Goal: Task Accomplishment & Management: Manage account settings

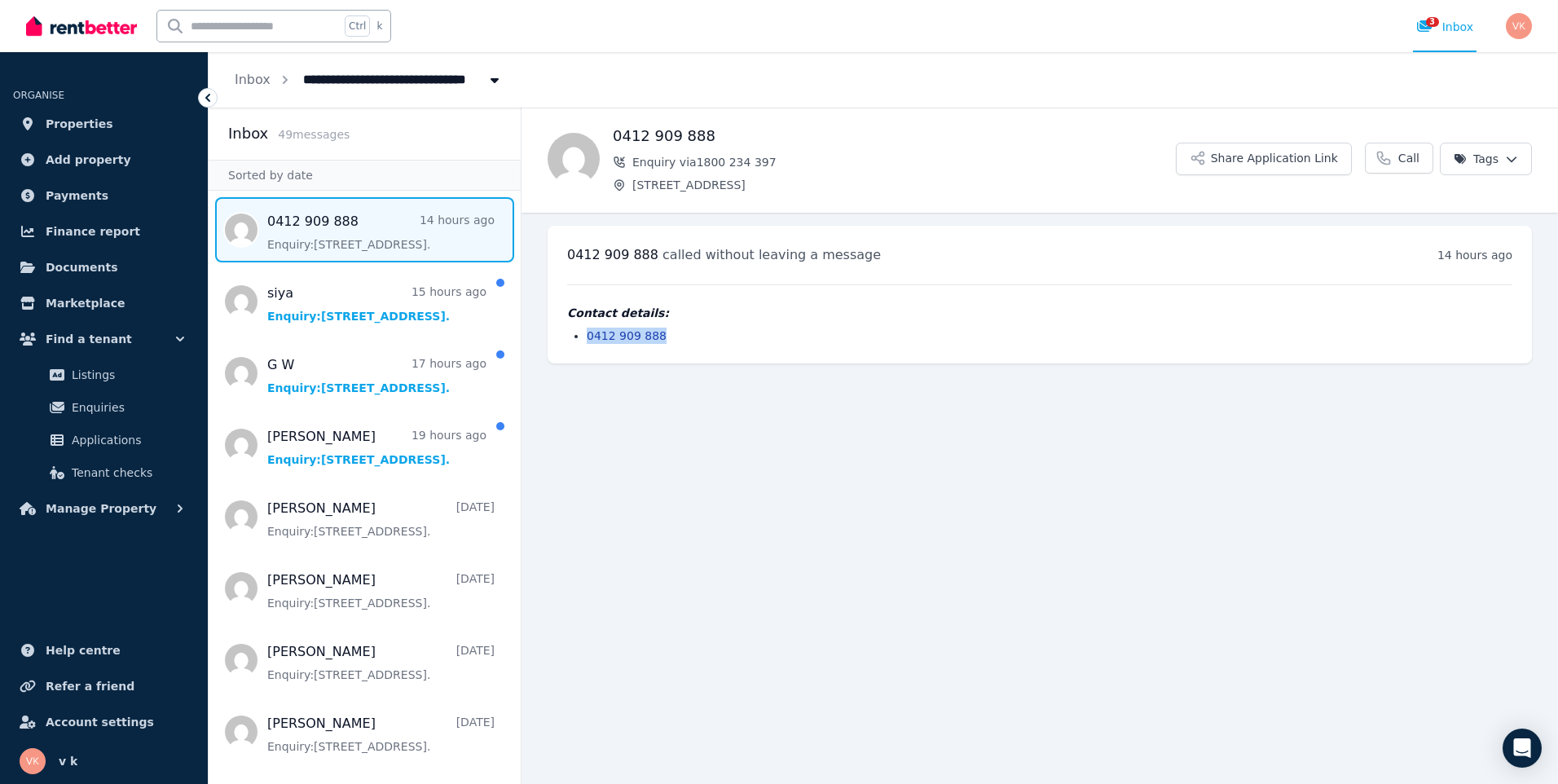
drag, startPoint x: 667, startPoint y: 333, endPoint x: 581, endPoint y: 342, distance: 86.5
click at [581, 342] on ul "0412 909 888" at bounding box center [1039, 336] width 945 height 16
drag, startPoint x: 581, startPoint y: 342, endPoint x: 615, endPoint y: 336, distance: 34.5
copy link "0412 909 888"
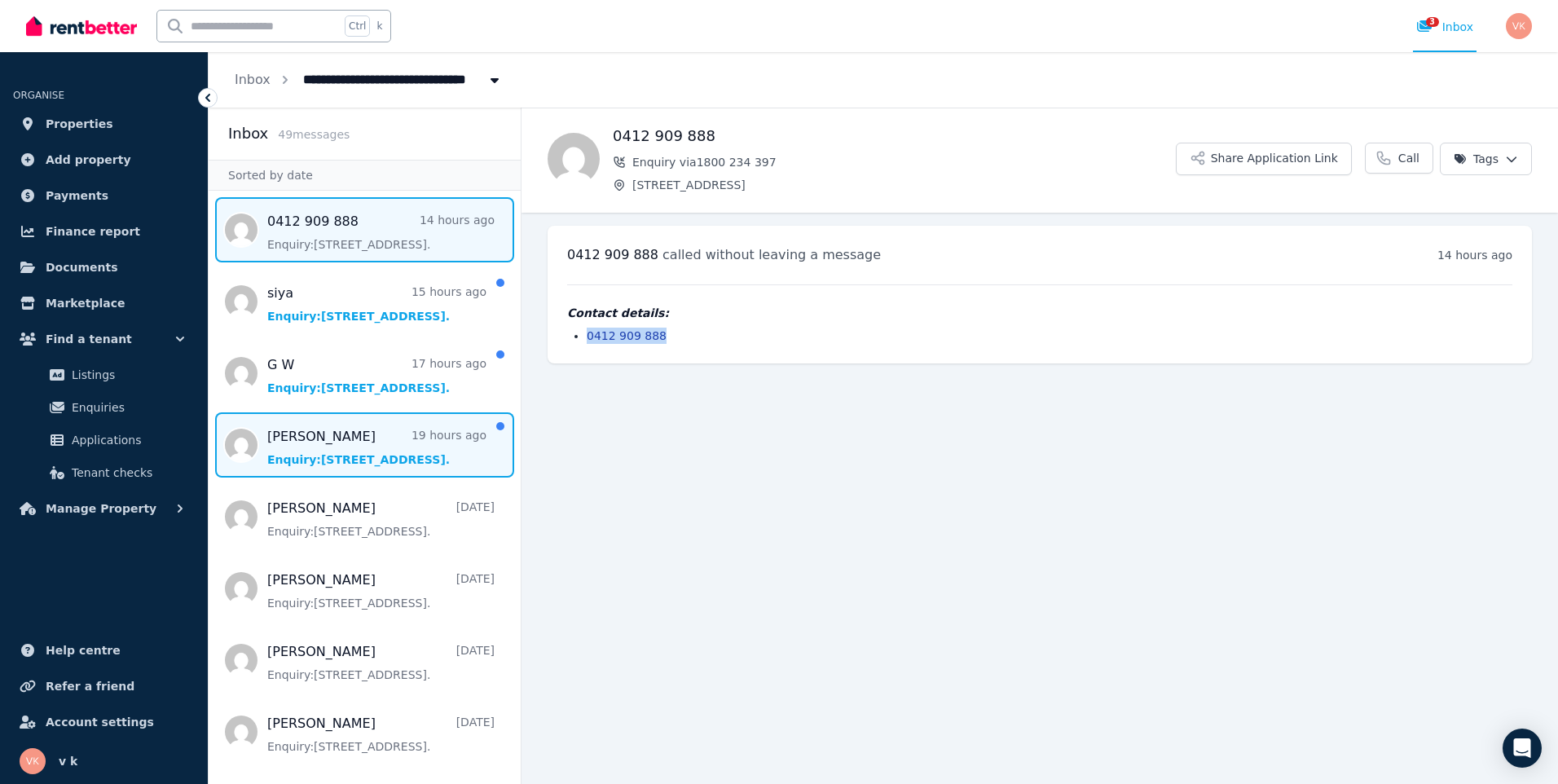
click at [366, 452] on span "Message list" at bounding box center [364, 445] width 312 height 65
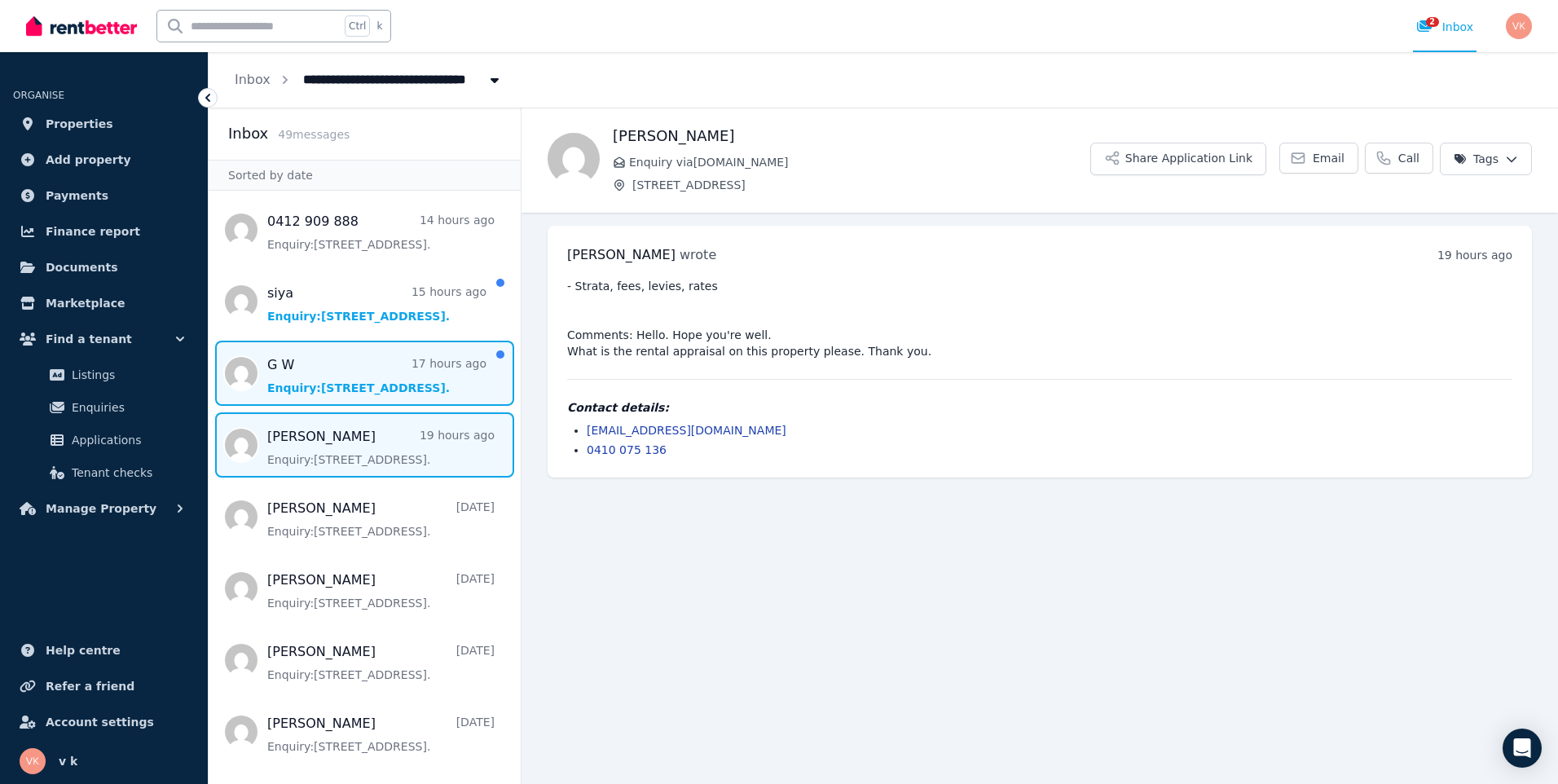
click at [366, 376] on span "Message list" at bounding box center [364, 373] width 312 height 65
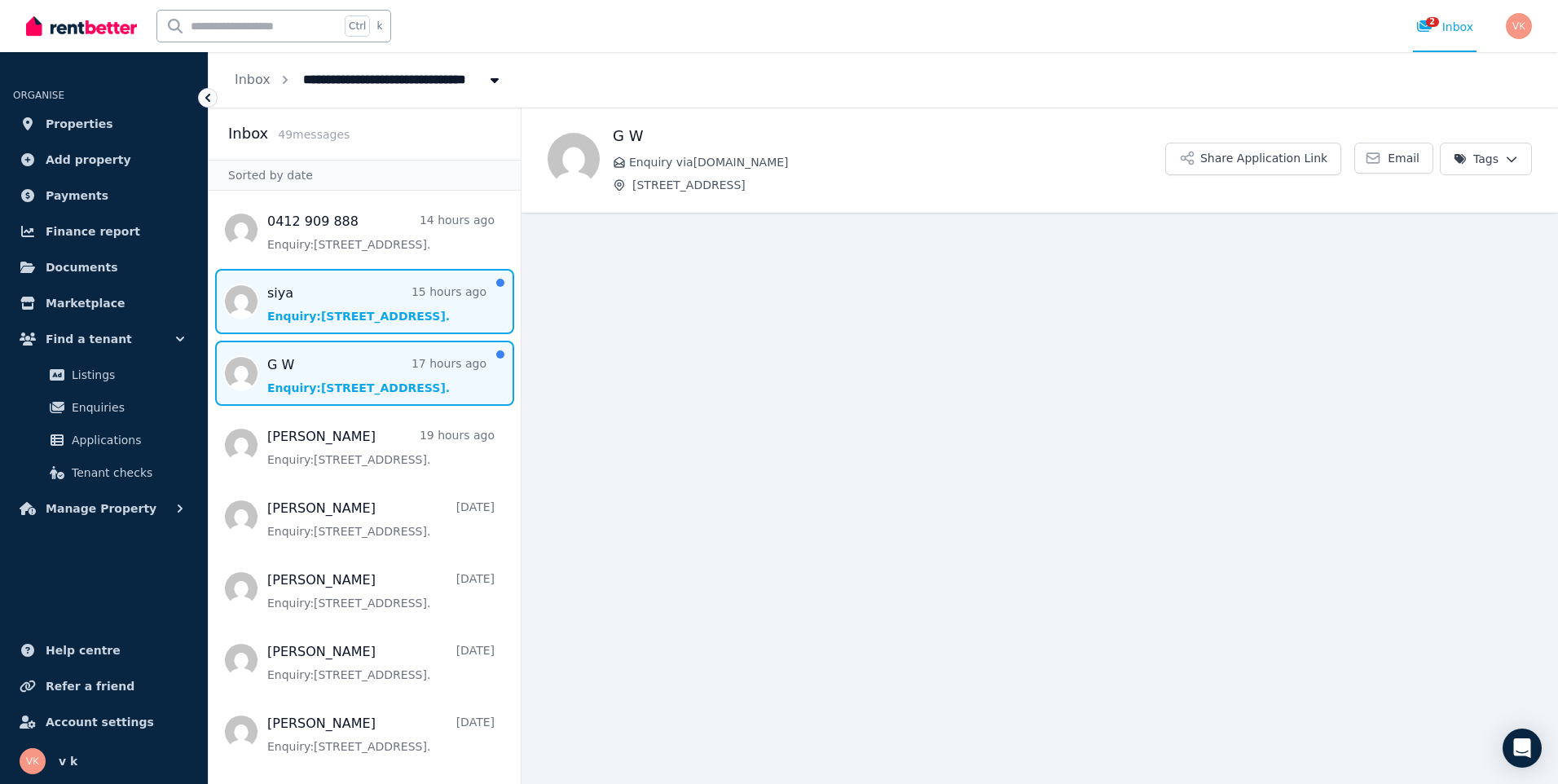
click at [358, 310] on span "Message list" at bounding box center [364, 301] width 312 height 65
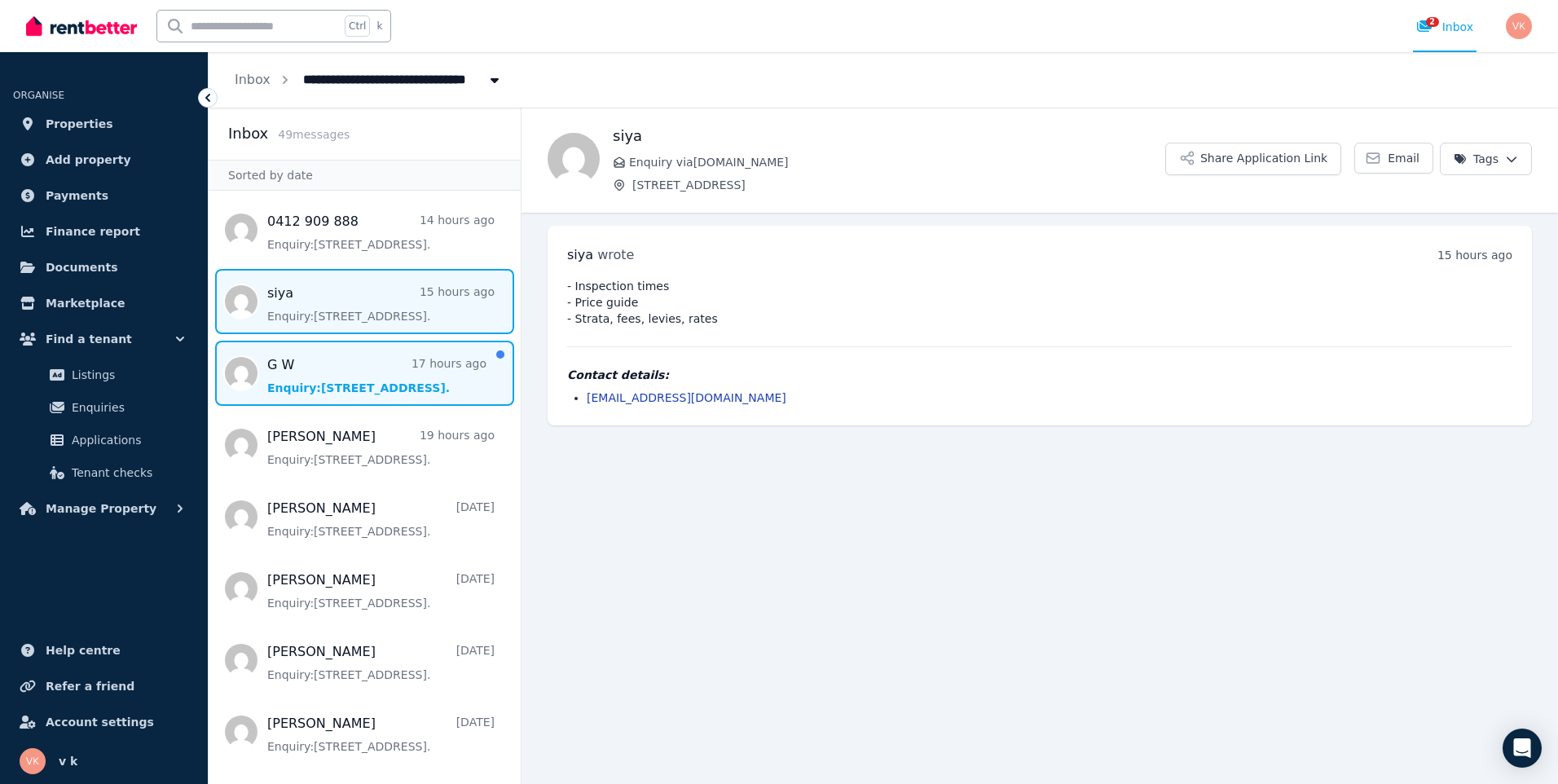
click at [359, 377] on span "Message list" at bounding box center [364, 373] width 312 height 65
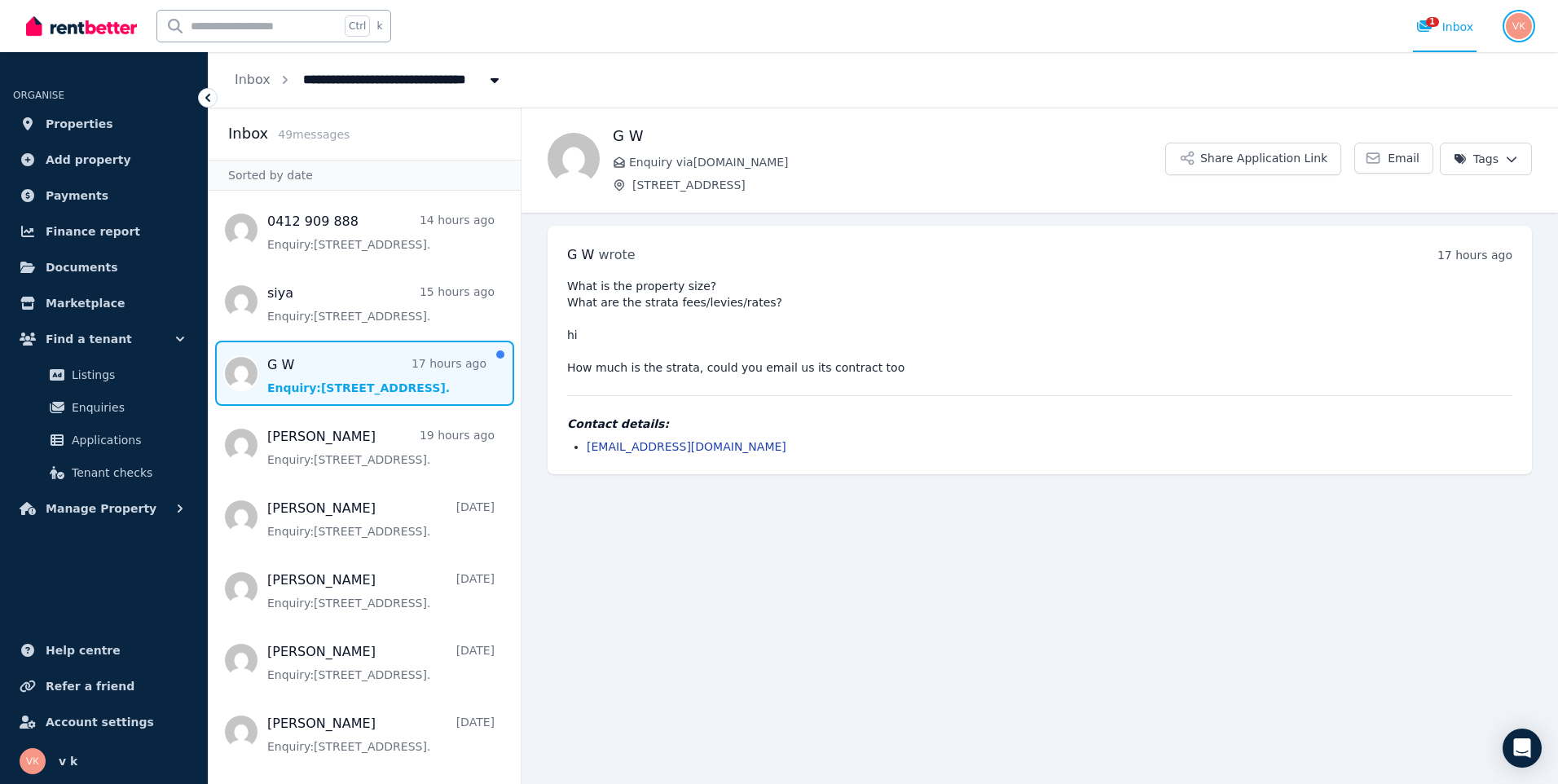
click at [1515, 32] on img "button" at bounding box center [1519, 26] width 26 height 26
click at [1442, 212] on span "Logout" at bounding box center [1454, 215] width 157 height 29
